Goal: Task Accomplishment & Management: Manage account settings

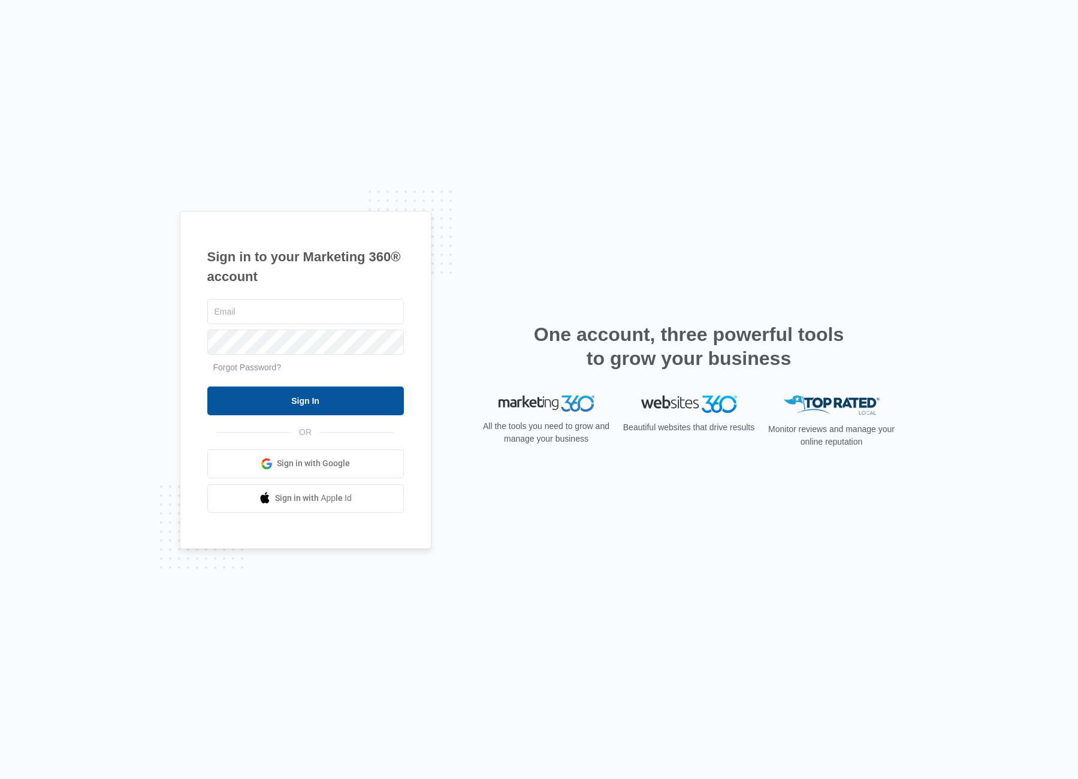
type input "[PERSON_NAME][EMAIL_ADDRESS][PERSON_NAME][DOMAIN_NAME]"
click at [325, 406] on input "Sign In" at bounding box center [305, 401] width 197 height 29
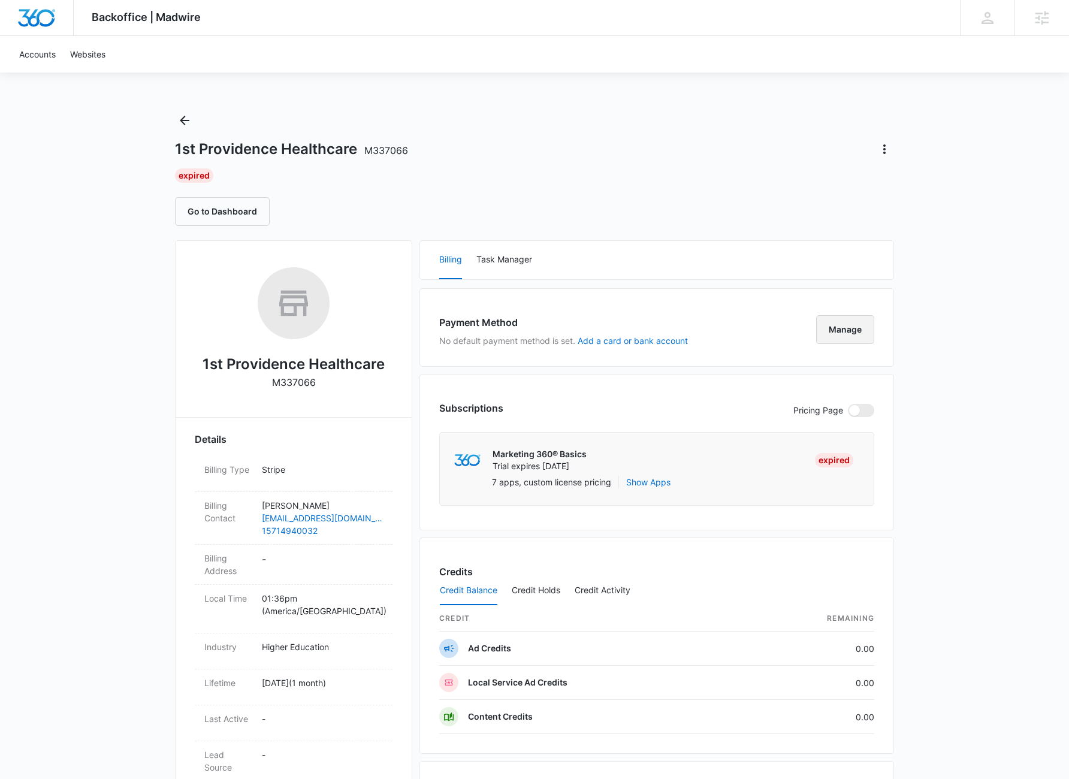
click at [849, 333] on button "Manage" at bounding box center [845, 329] width 58 height 29
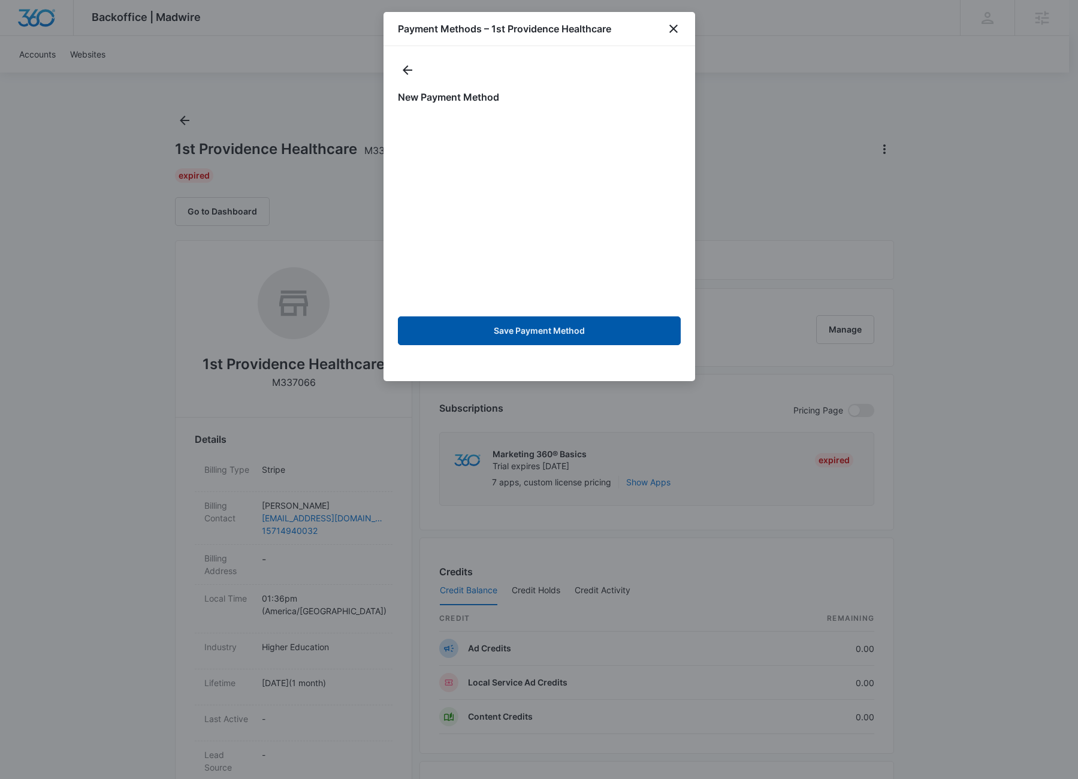
click at [565, 331] on button "Save Payment Method" at bounding box center [539, 330] width 283 height 29
